Goal: Transaction & Acquisition: Purchase product/service

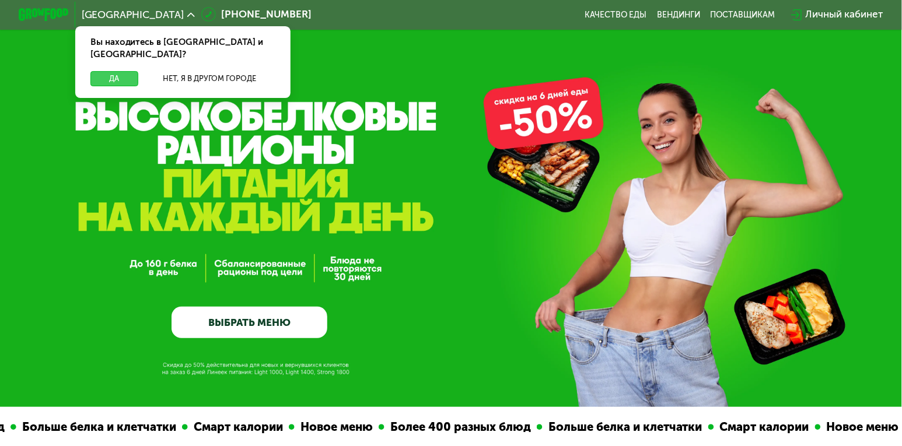
click at [120, 71] on button "Да" at bounding box center [114, 78] width 48 height 15
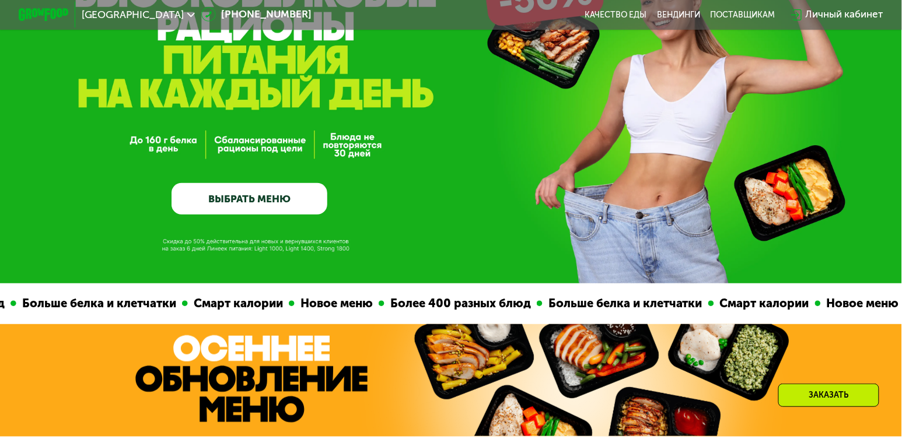
scroll to position [160, 0]
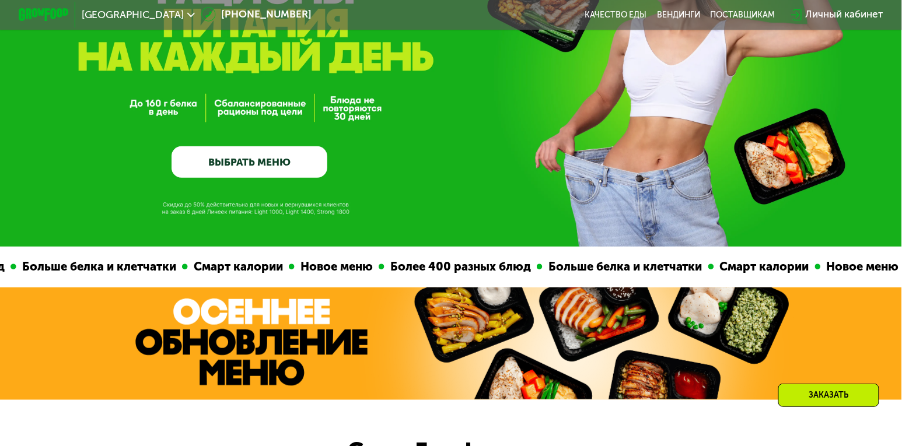
click at [251, 156] on link "ВЫБРАТЬ МЕНЮ" at bounding box center [249, 161] width 156 height 31
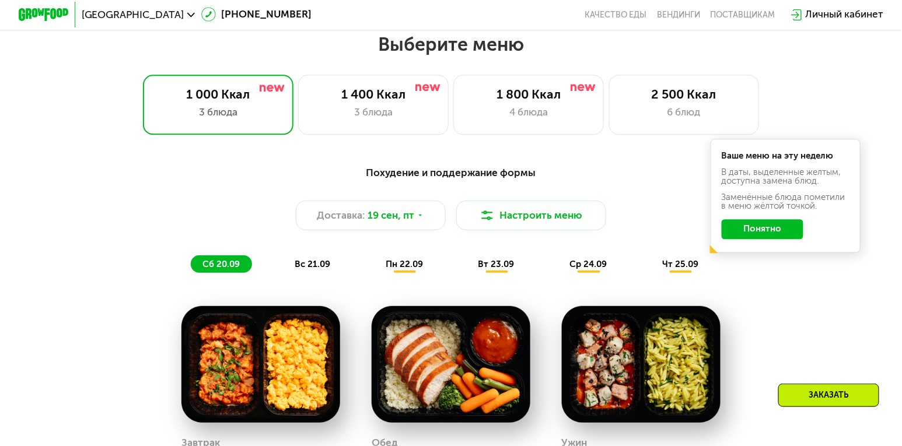
scroll to position [792, 0]
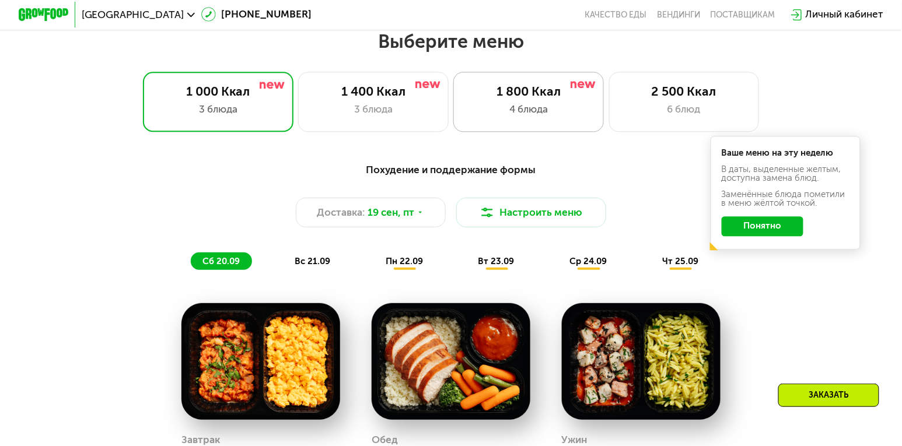
click at [549, 121] on div "1 800 Ккал 4 блюда" at bounding box center [528, 102] width 150 height 60
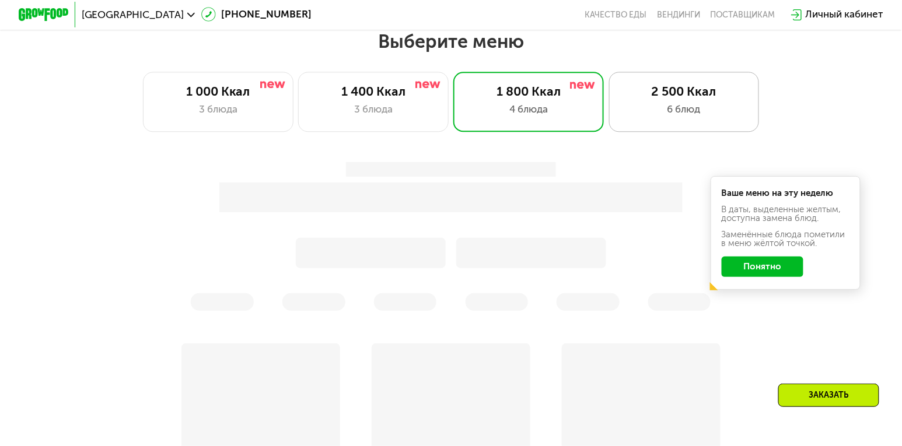
click at [678, 115] on div "6 блюд" at bounding box center [684, 109] width 124 height 15
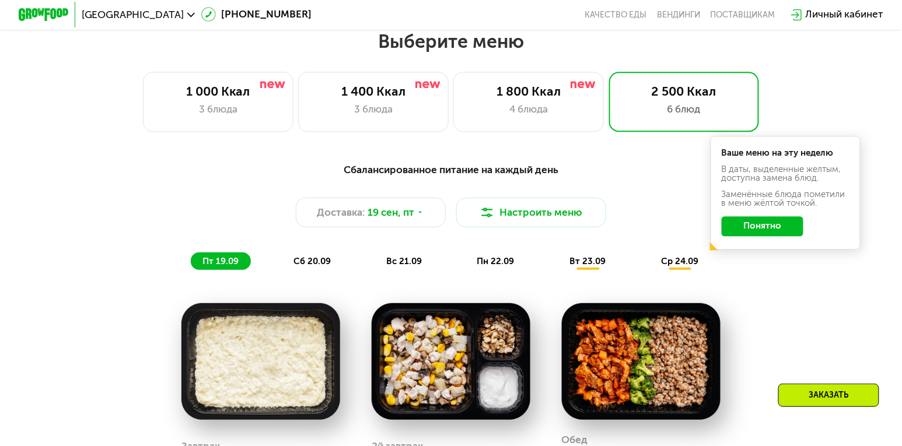
click at [772, 264] on div "Сбалансированное питание на каждый день Доставка: [DATE] Настроить меню пт 19.0…" at bounding box center [450, 216] width 741 height 108
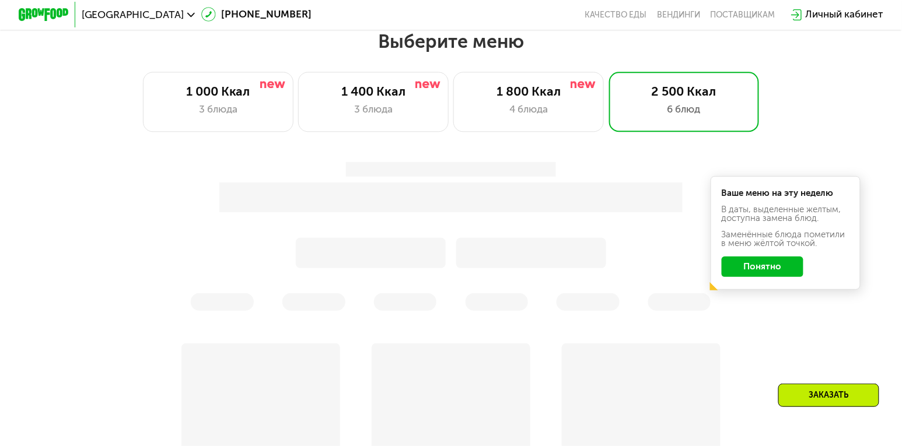
click at [766, 268] on button "Понятно" at bounding box center [762, 267] width 82 height 20
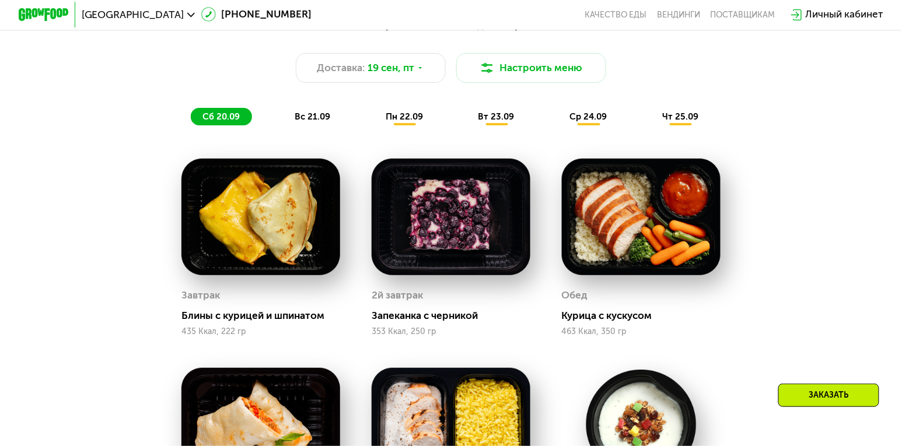
scroll to position [923, 0]
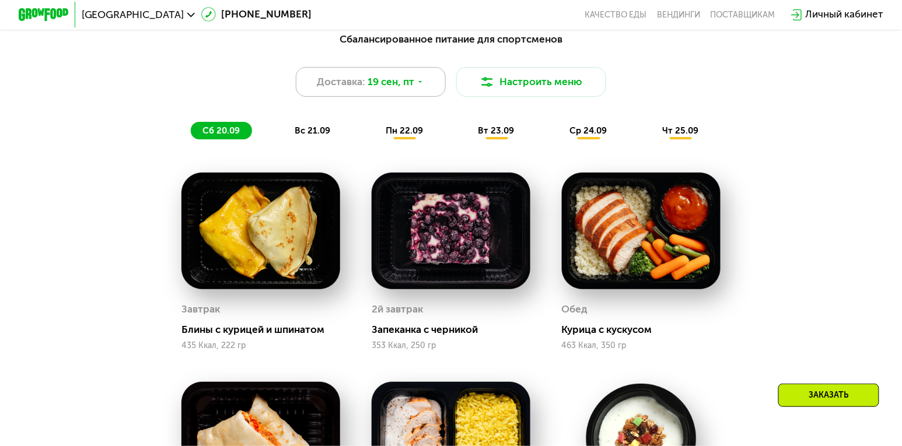
click at [414, 78] on span "19 сен, пт" at bounding box center [390, 82] width 47 height 15
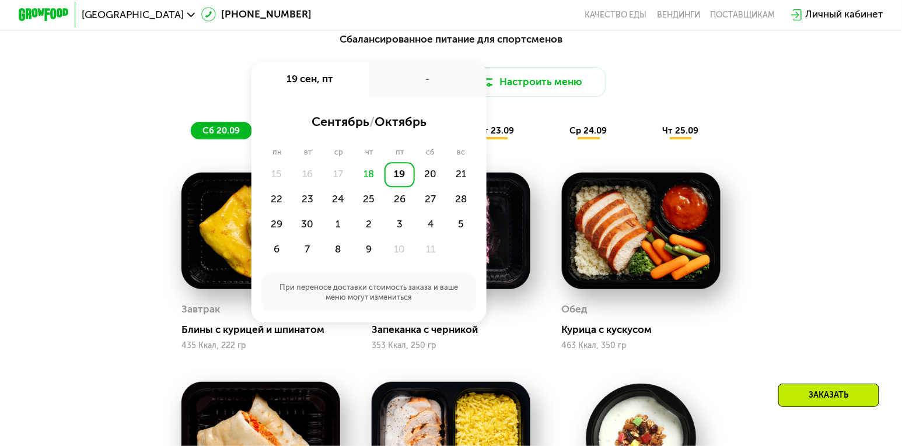
click at [811, 201] on div "Сбалансированное питание для спортсменов Доставка: [DATE] сен, пт - сентябрь / …" at bounding box center [451, 394] width 772 height 741
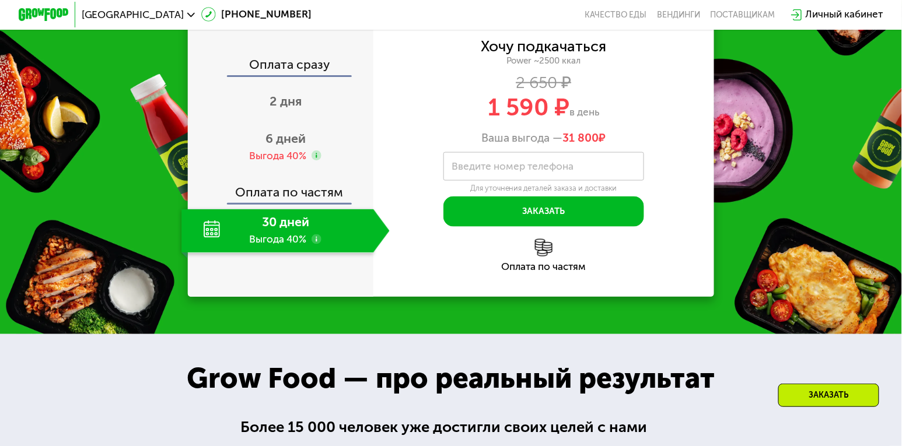
scroll to position [1778, 0]
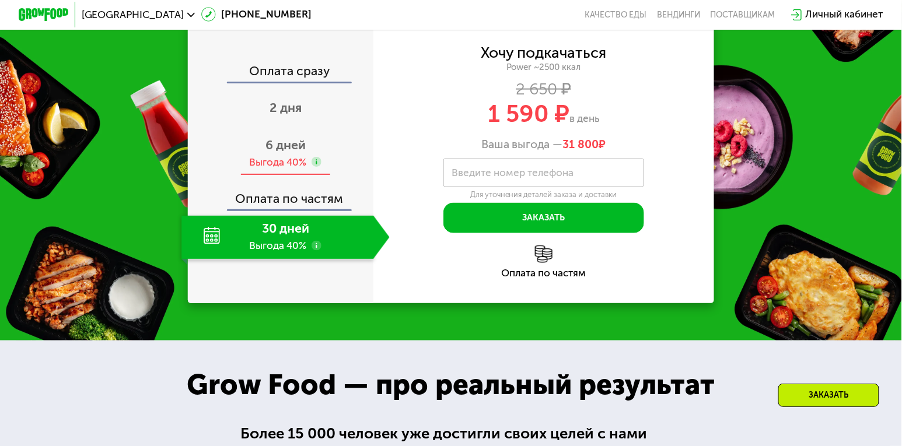
click at [287, 156] on div "Выгода 40%" at bounding box center [278, 163] width 57 height 14
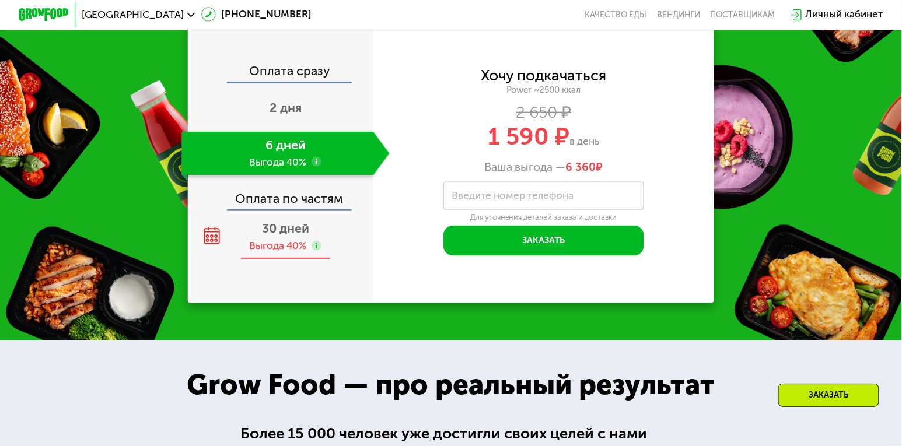
click at [284, 239] on div "Выгода 40%" at bounding box center [278, 246] width 57 height 14
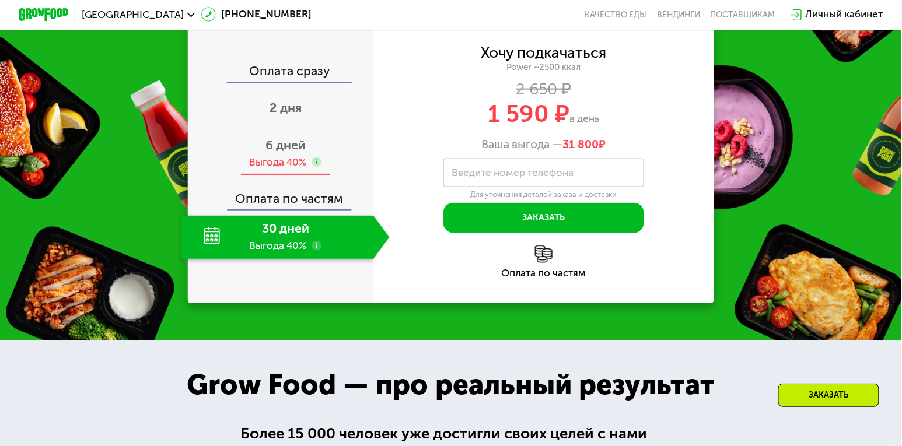
click at [294, 156] on div "Выгода 40%" at bounding box center [278, 163] width 57 height 14
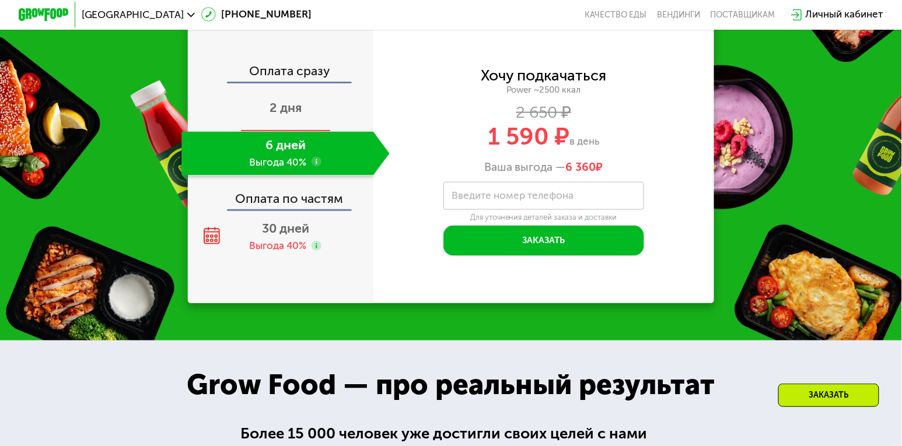
click at [289, 100] on span "2 дня" at bounding box center [285, 107] width 32 height 15
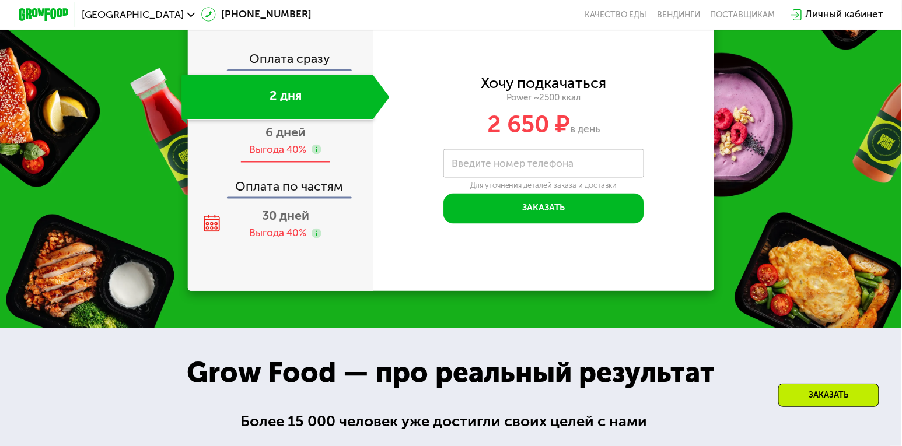
click at [292, 139] on span "6 дней" at bounding box center [285, 132] width 40 height 15
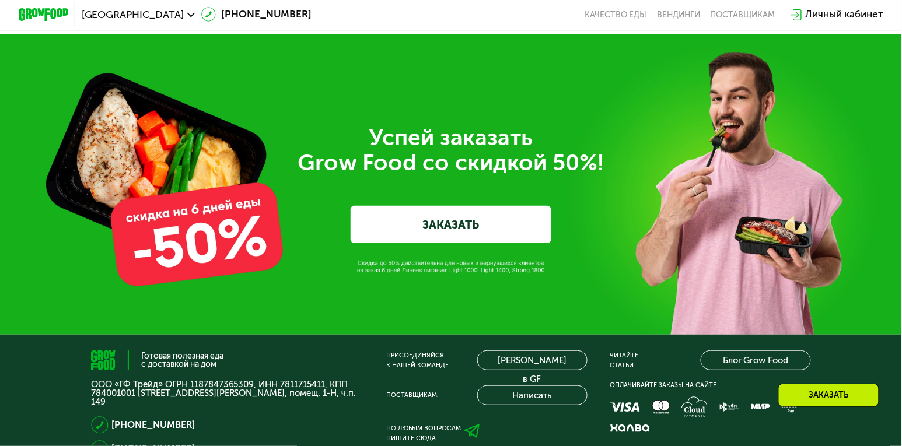
scroll to position [4033, 0]
